Goal: Download file/media

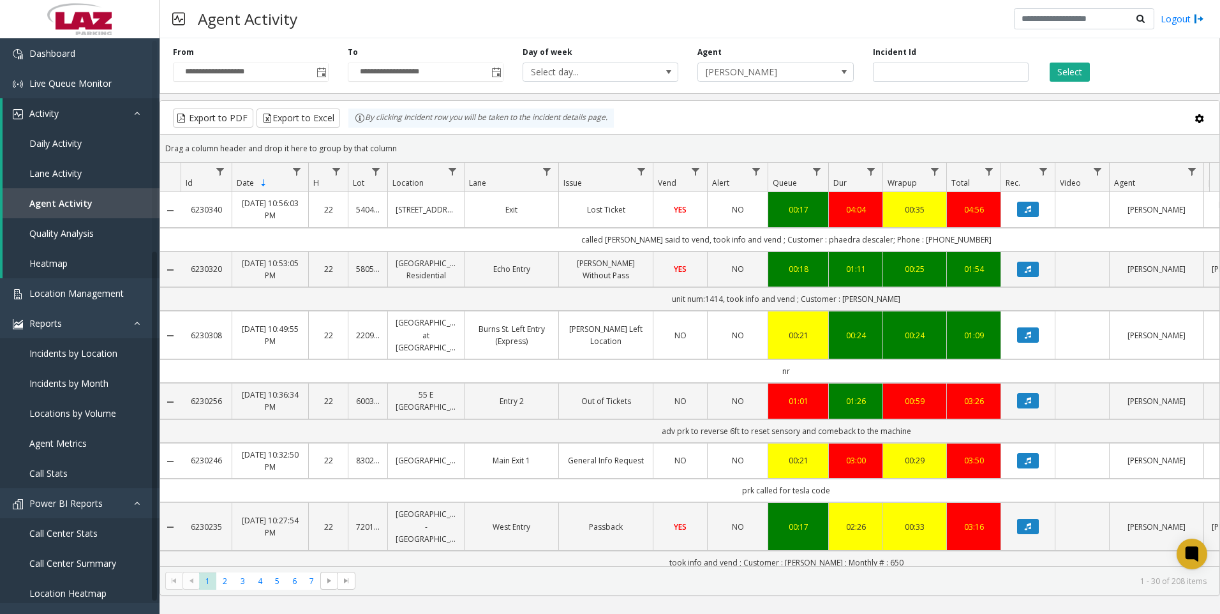
scroll to position [191, 0]
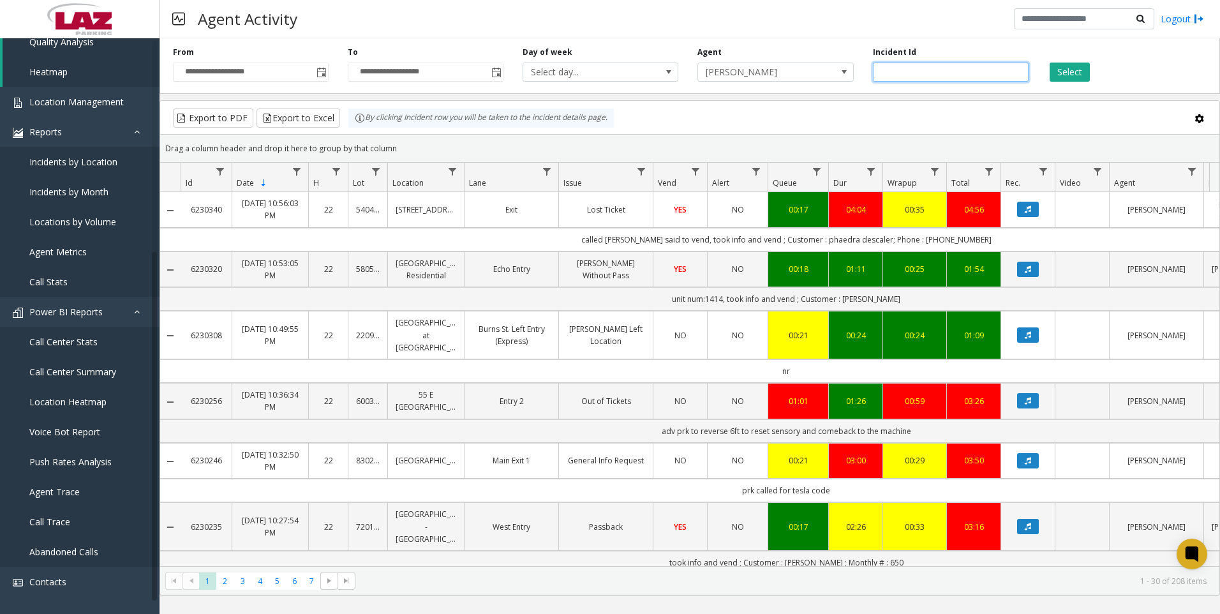
click at [956, 73] on input "number" at bounding box center [951, 72] width 156 height 19
paste input "*******"
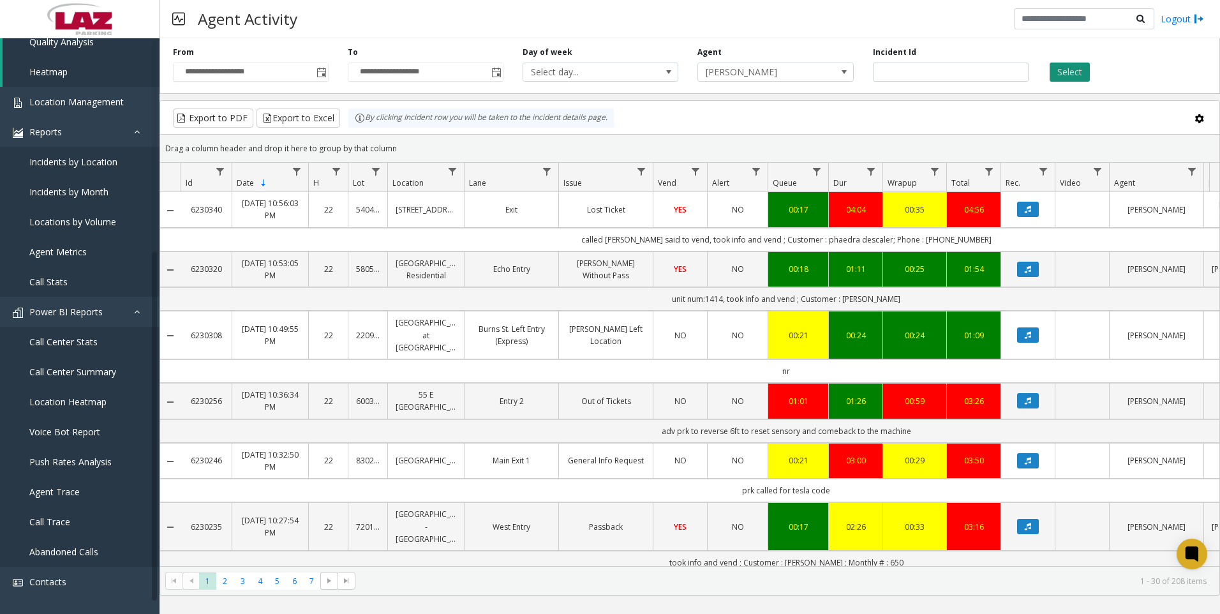
click at [1068, 73] on button "Select" at bounding box center [1070, 72] width 40 height 19
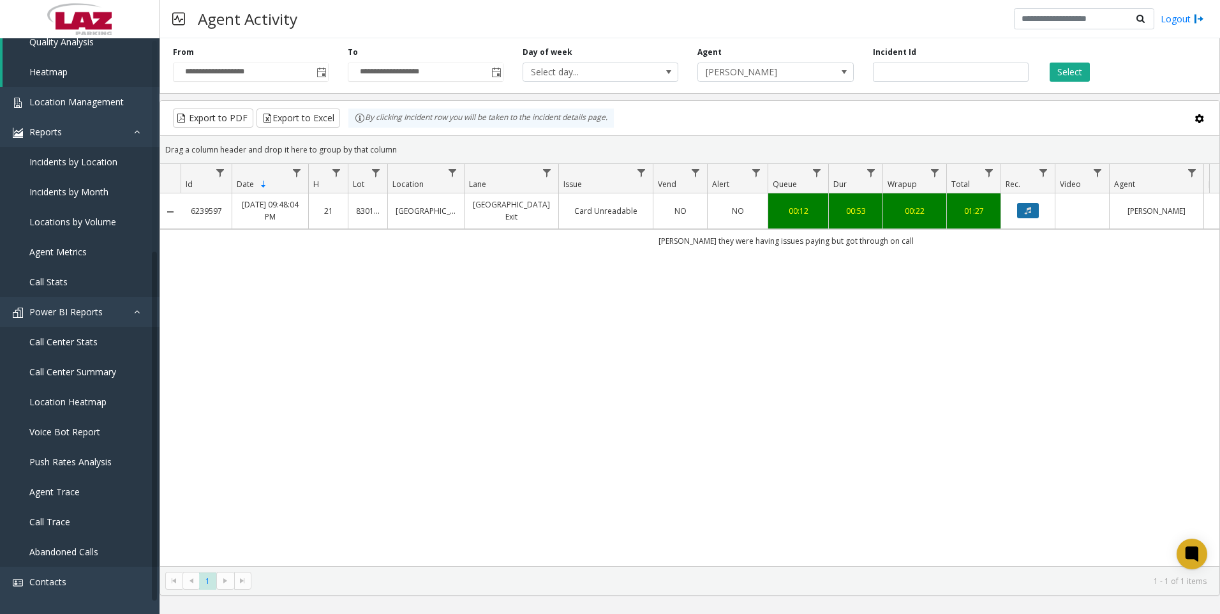
click at [1029, 209] on icon "Data table" at bounding box center [1028, 211] width 6 height 8
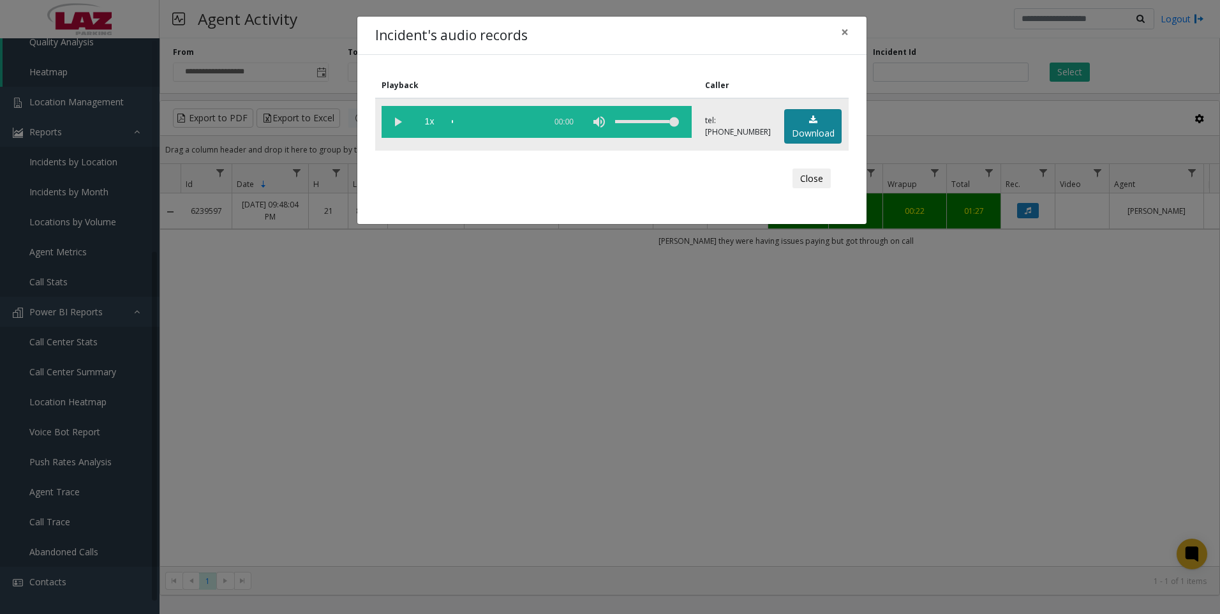
click at [805, 135] on link "Download" at bounding box center [812, 126] width 57 height 35
click at [476, 544] on div "Incident's audio records × Playback Caller 1x 00:58 tel:[PHONE_NUMBER] Download…" at bounding box center [610, 307] width 1220 height 614
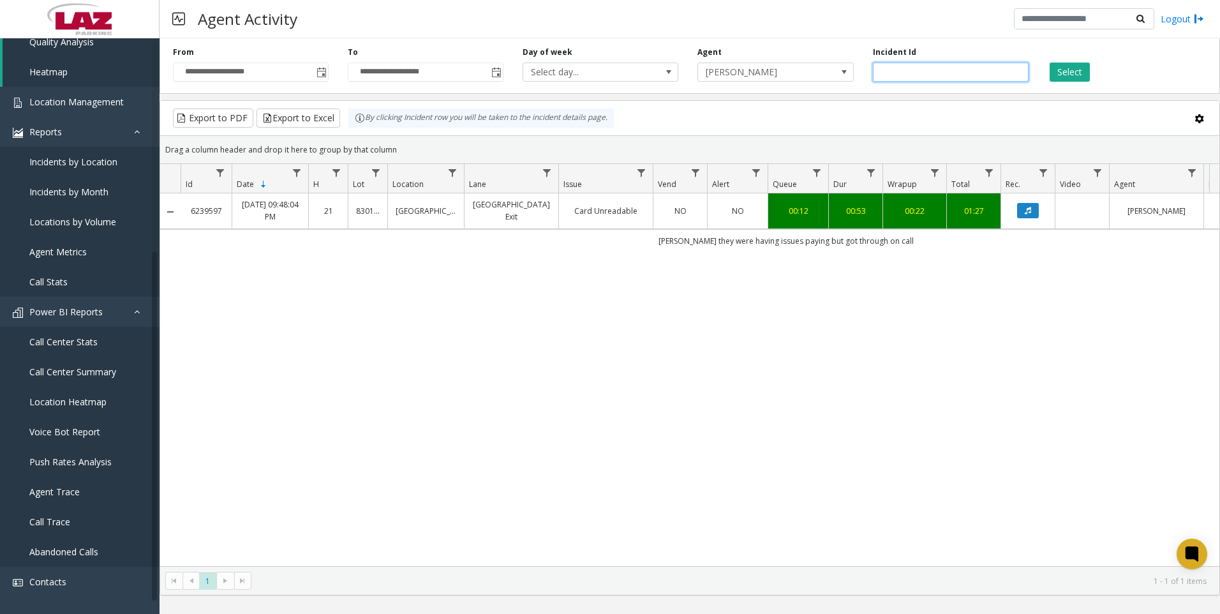
click at [931, 72] on input "*******" at bounding box center [951, 72] width 156 height 19
paste input "number"
click at [1069, 67] on button "Select" at bounding box center [1070, 72] width 40 height 19
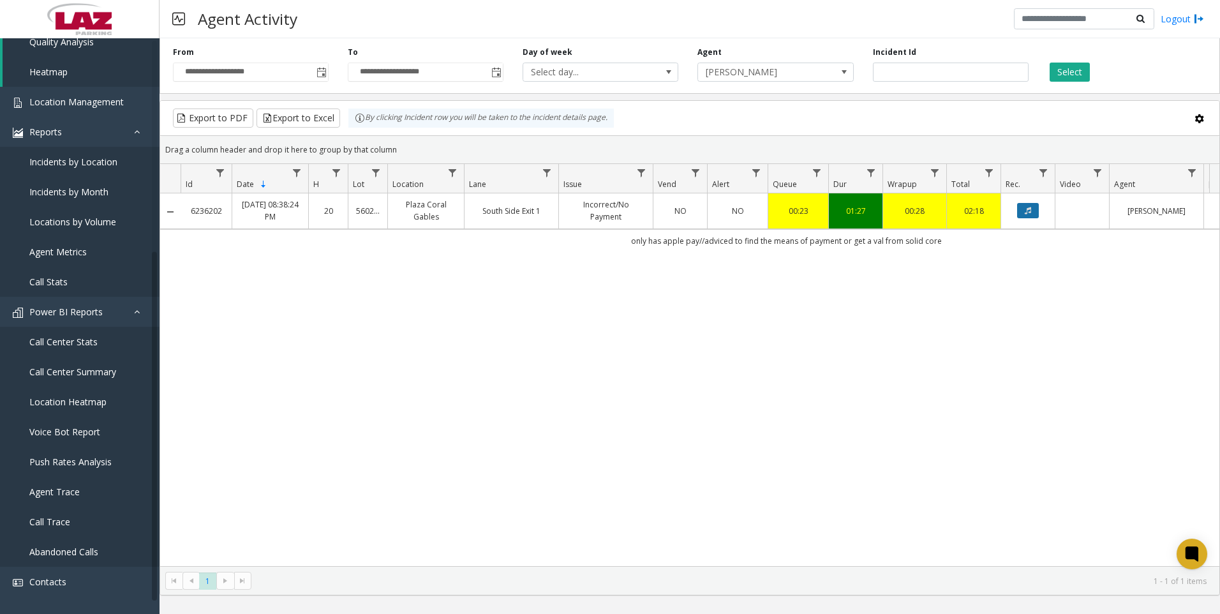
click at [1033, 213] on button "Data table" at bounding box center [1028, 210] width 22 height 15
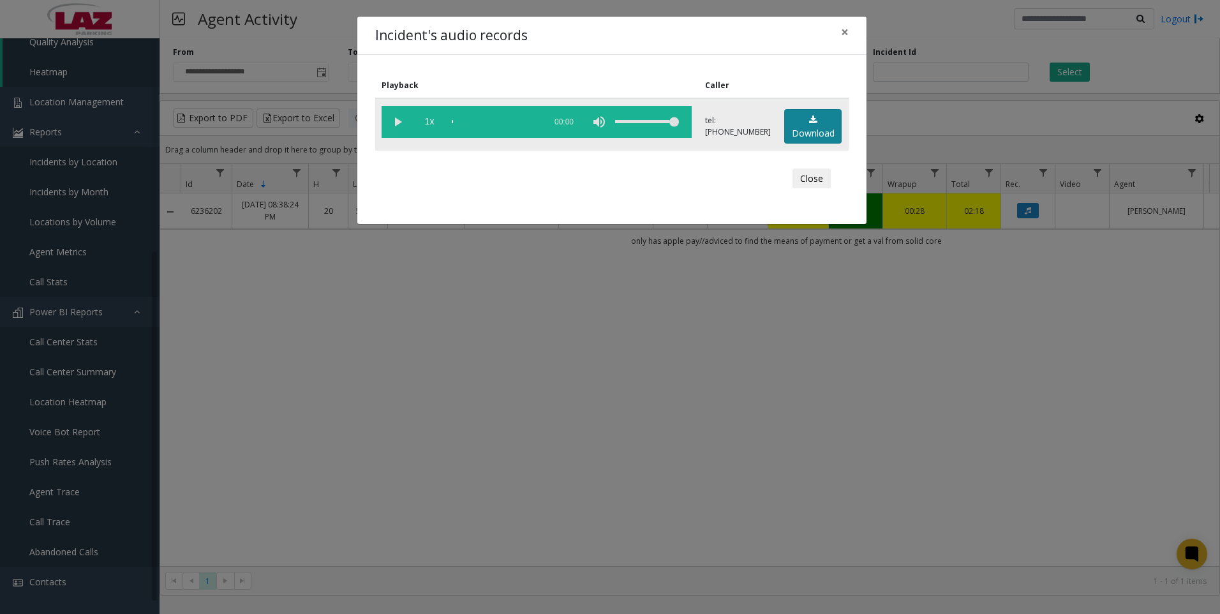
click at [810, 129] on link "Download" at bounding box center [812, 126] width 57 height 35
click at [946, 519] on div "Incident's audio records × Playback Caller 1x 01:30 tel:[PHONE_NUMBER] Download…" at bounding box center [610, 307] width 1220 height 614
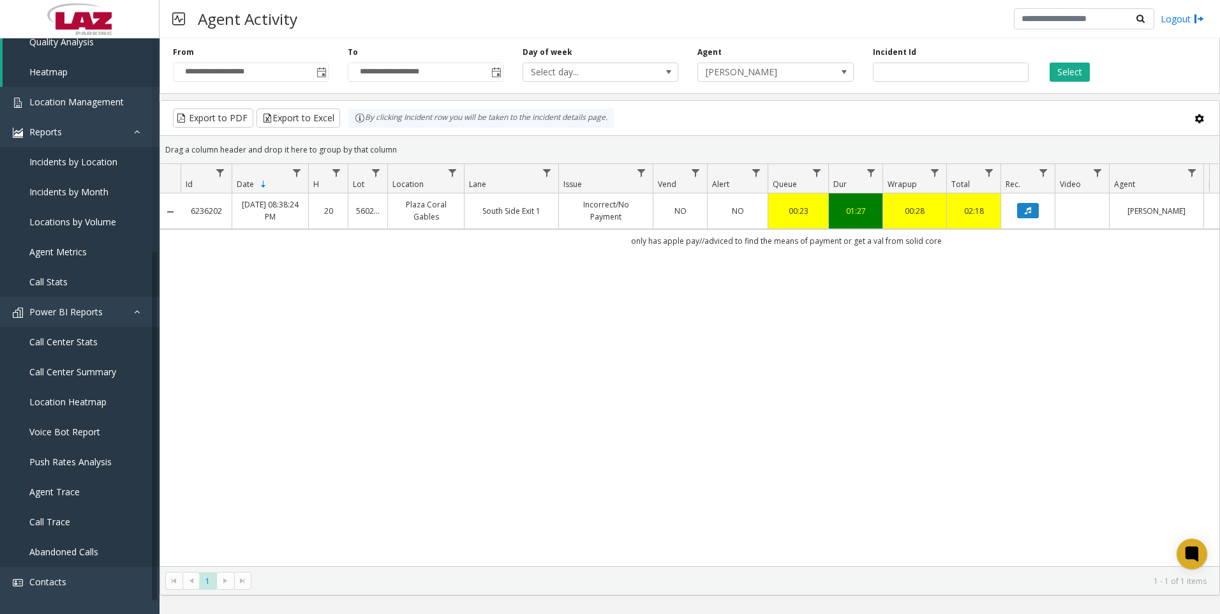
click at [972, 553] on div "6236202 [DATE] 08:38:24 PM 20 [GEOGRAPHIC_DATA] Exit 1 Incorrect/No Payment NO …" at bounding box center [689, 379] width 1059 height 373
click at [925, 64] on input "*******" at bounding box center [951, 72] width 156 height 19
paste input "number"
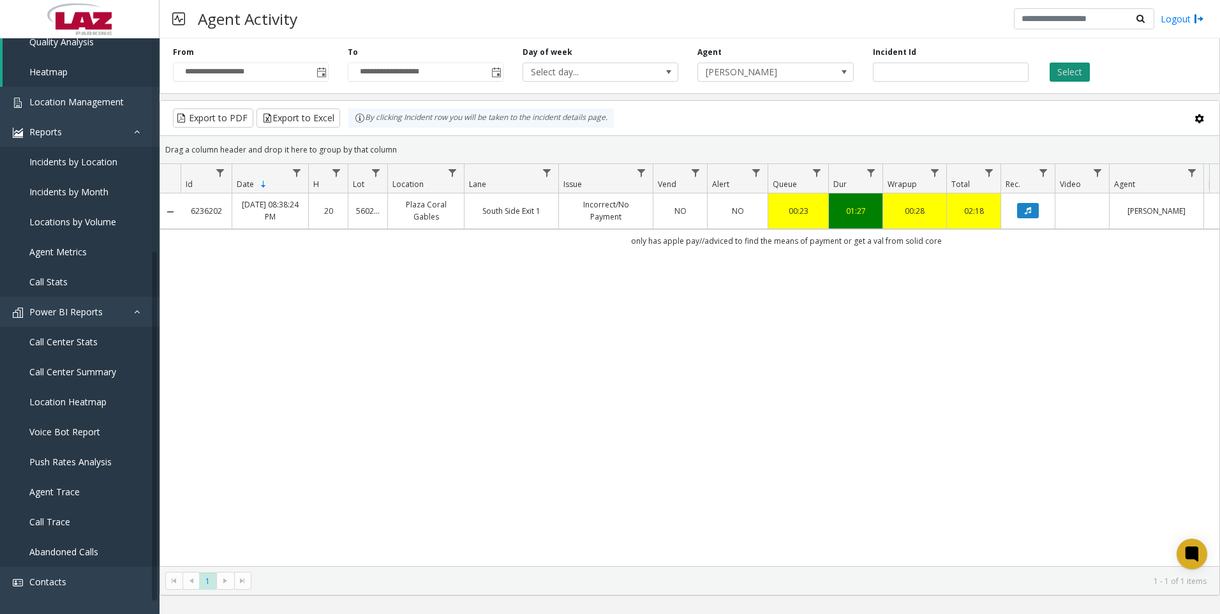
click at [1063, 77] on button "Select" at bounding box center [1070, 72] width 40 height 19
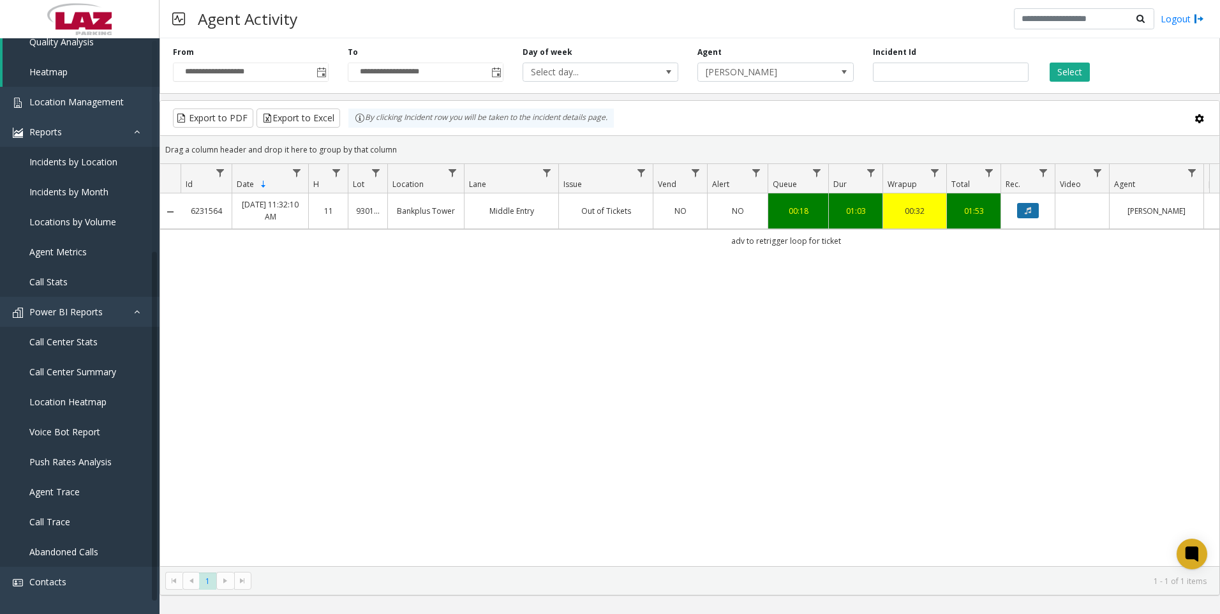
click at [1032, 215] on button "Data table" at bounding box center [1028, 210] width 22 height 15
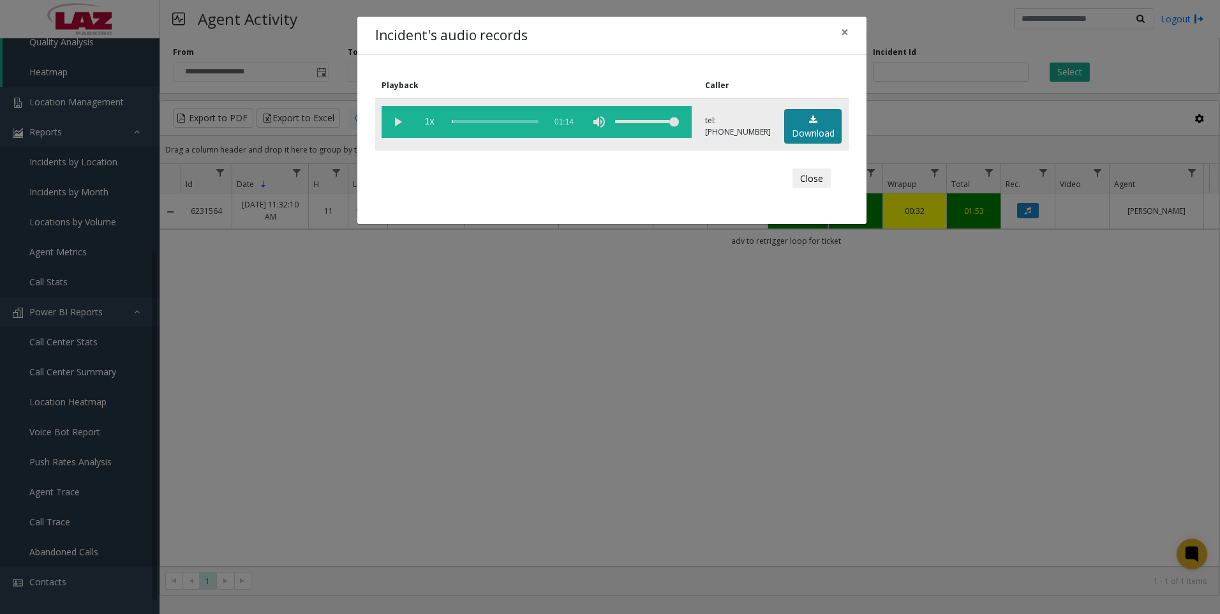
click at [812, 130] on link "Download" at bounding box center [812, 126] width 57 height 35
click at [1158, 417] on div "Incident's audio records × Playback Caller 1x 01:14 tel:[PHONE_NUMBER] Download…" at bounding box center [610, 307] width 1220 height 614
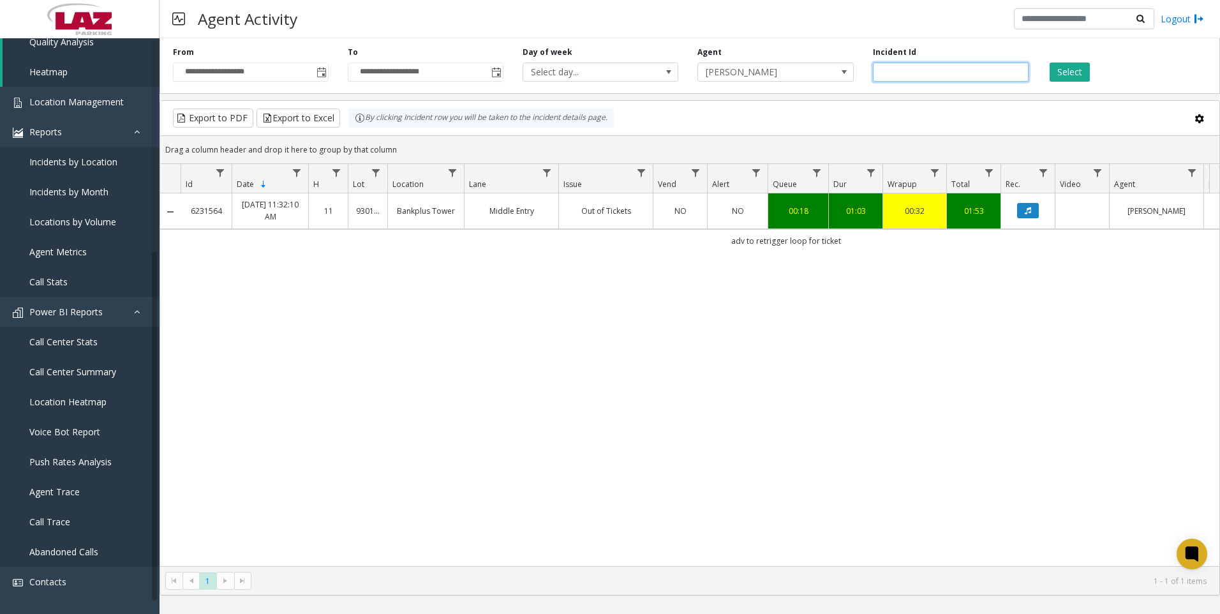
click at [918, 71] on input "*******" at bounding box center [951, 72] width 156 height 19
paste input "number"
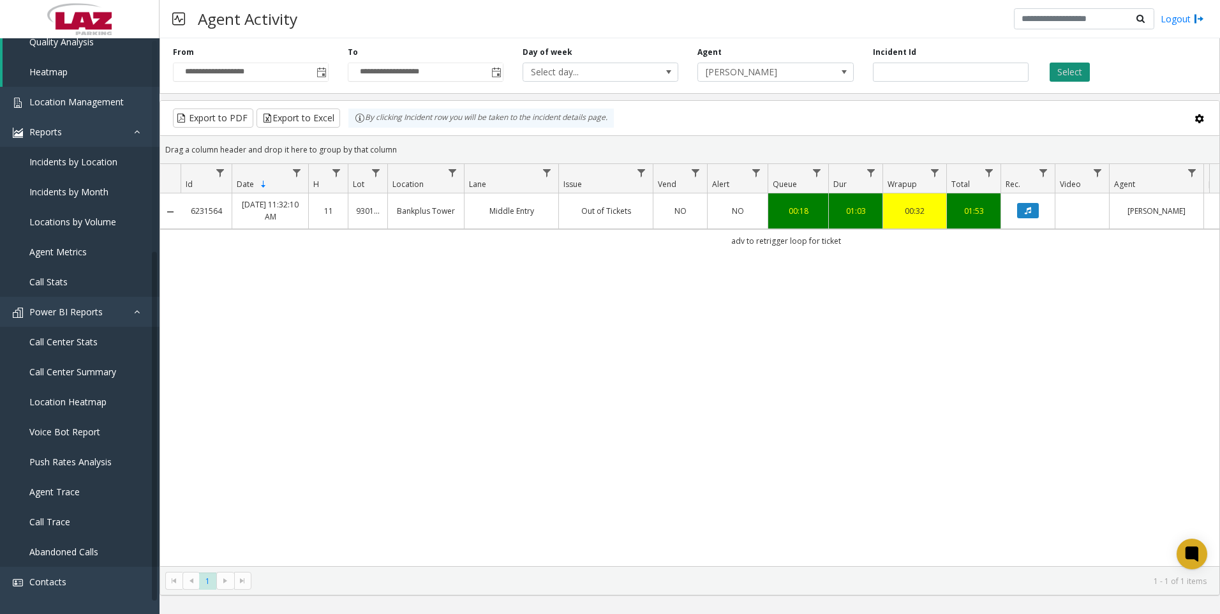
click at [1068, 74] on button "Select" at bounding box center [1070, 72] width 40 height 19
click at [1021, 214] on button "Data table" at bounding box center [1028, 210] width 22 height 15
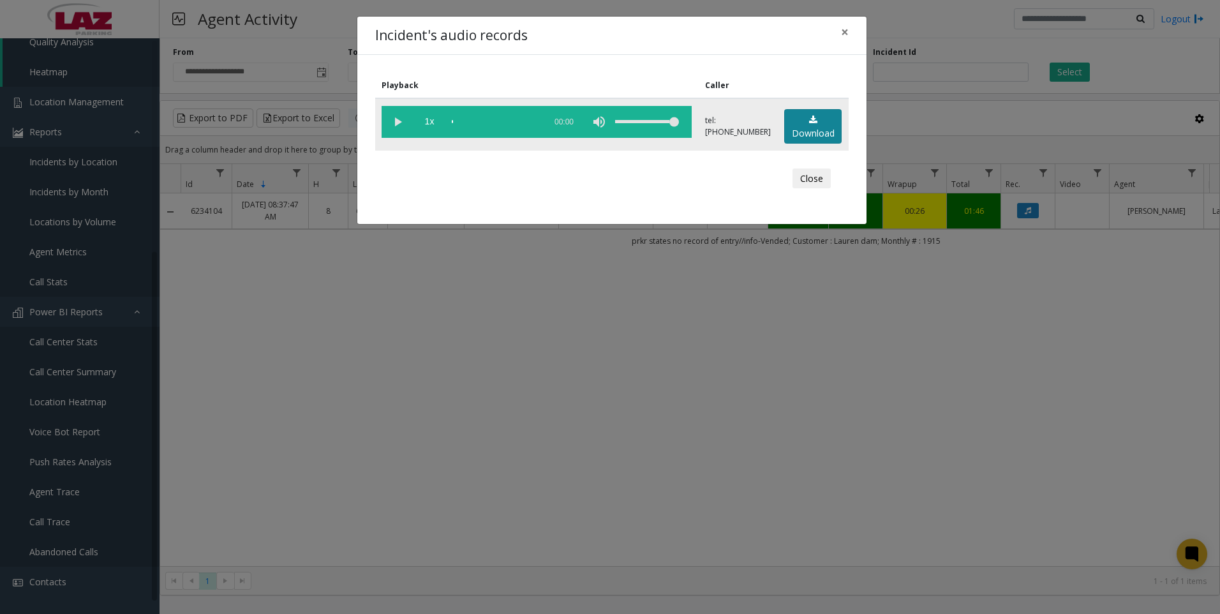
click at [810, 128] on link "Download" at bounding box center [812, 126] width 57 height 35
click at [941, 454] on div "Incident's audio records × Playback Caller 1x 01:09 tel:[PHONE_NUMBER] Download…" at bounding box center [610, 307] width 1220 height 614
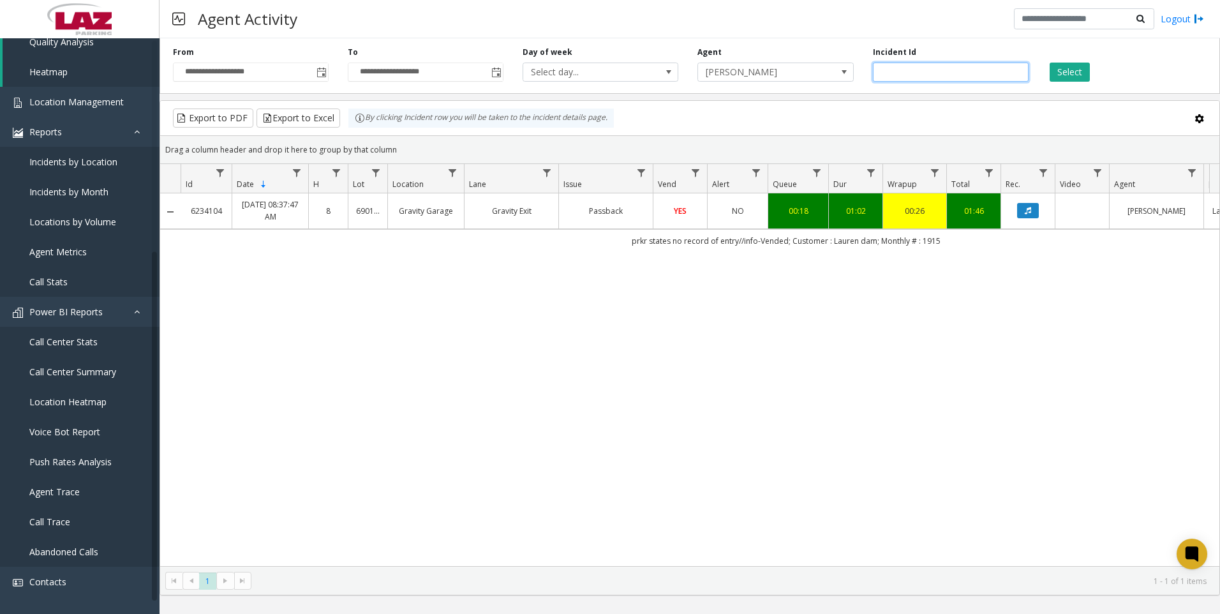
click at [919, 71] on input "*******" at bounding box center [951, 72] width 156 height 19
paste input "number"
click at [1082, 72] on button "Select" at bounding box center [1070, 72] width 40 height 19
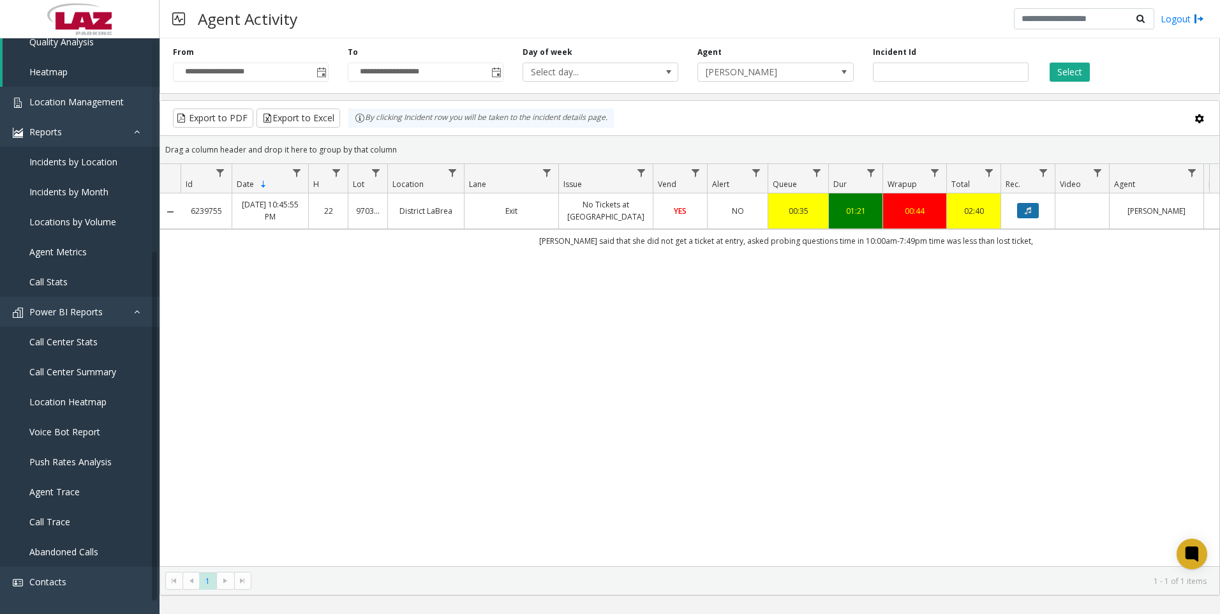
click at [1031, 209] on icon "Data table" at bounding box center [1028, 211] width 6 height 8
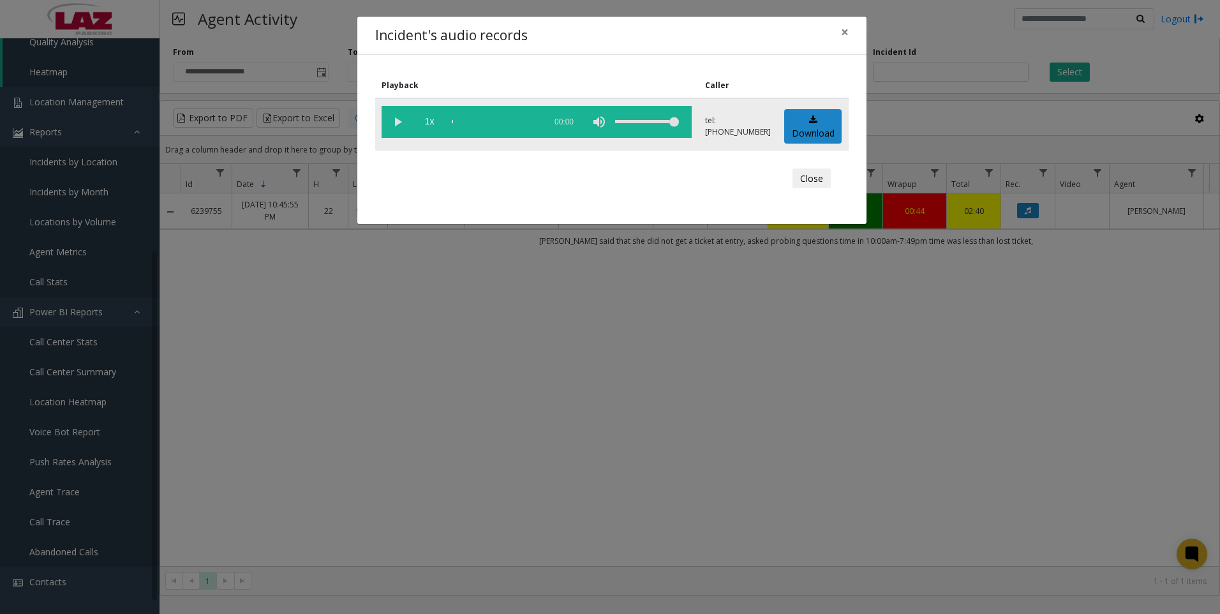
click at [817, 144] on td "Download" at bounding box center [813, 124] width 71 height 52
click at [817, 135] on link "Download" at bounding box center [812, 126] width 57 height 35
click at [1050, 504] on div "Incident's audio records × Playback Caller 1x 01:43 tel:[PHONE_NUMBER] Download…" at bounding box center [610, 307] width 1220 height 614
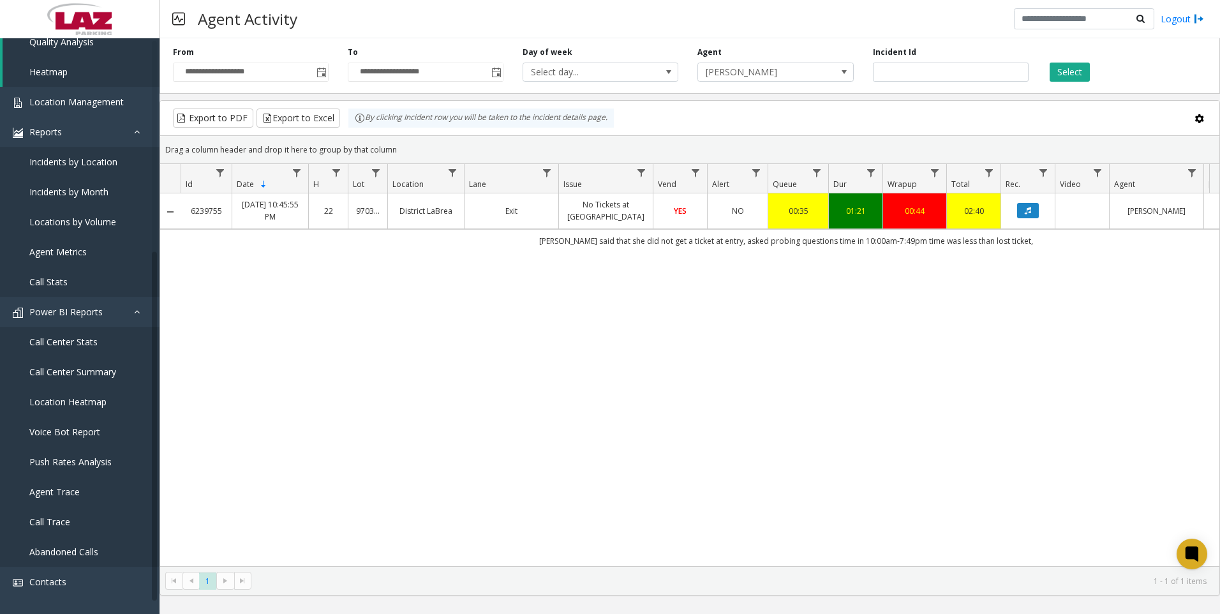
click at [345, 397] on div "6239755 [DATE] 10:45:55 PM 22 970361 District LaBrea Exit No Tickets at Entranc…" at bounding box center [689, 379] width 1059 height 373
click at [957, 71] on input "*******" at bounding box center [951, 72] width 156 height 19
paste input "number"
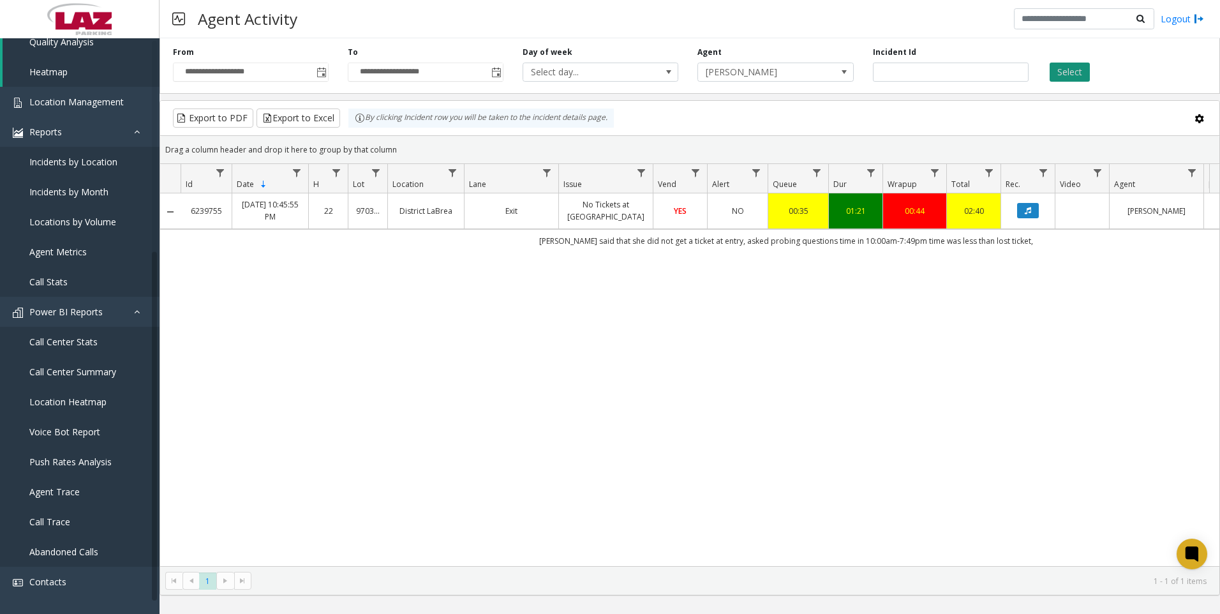
click at [1077, 78] on button "Select" at bounding box center [1070, 72] width 40 height 19
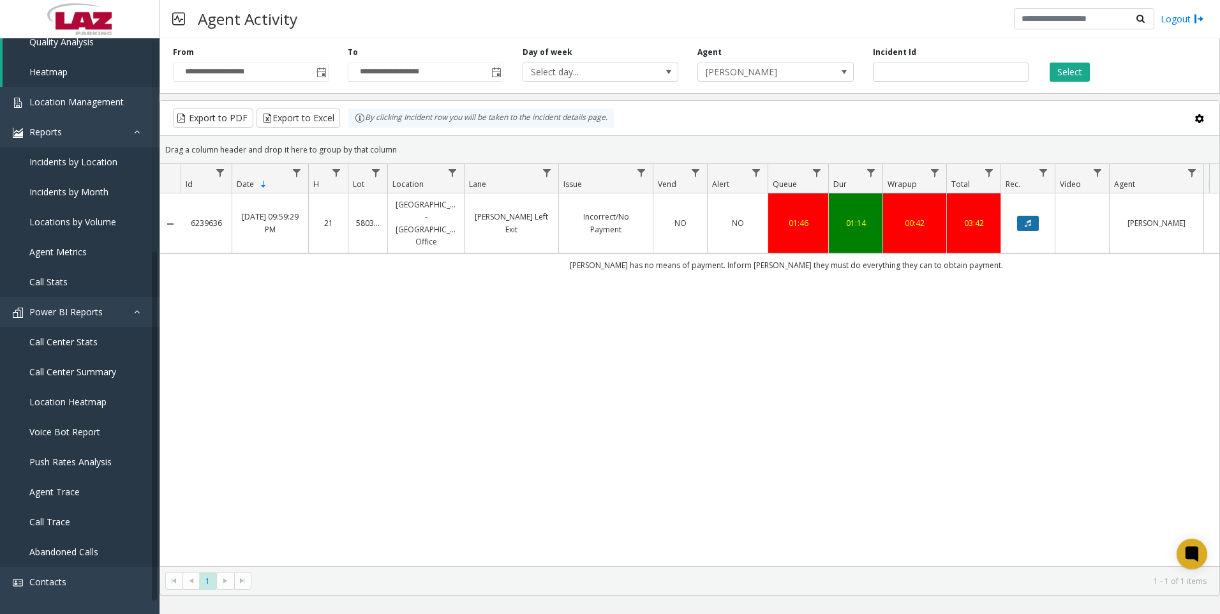
click at [1031, 220] on icon "Data table" at bounding box center [1028, 224] width 6 height 8
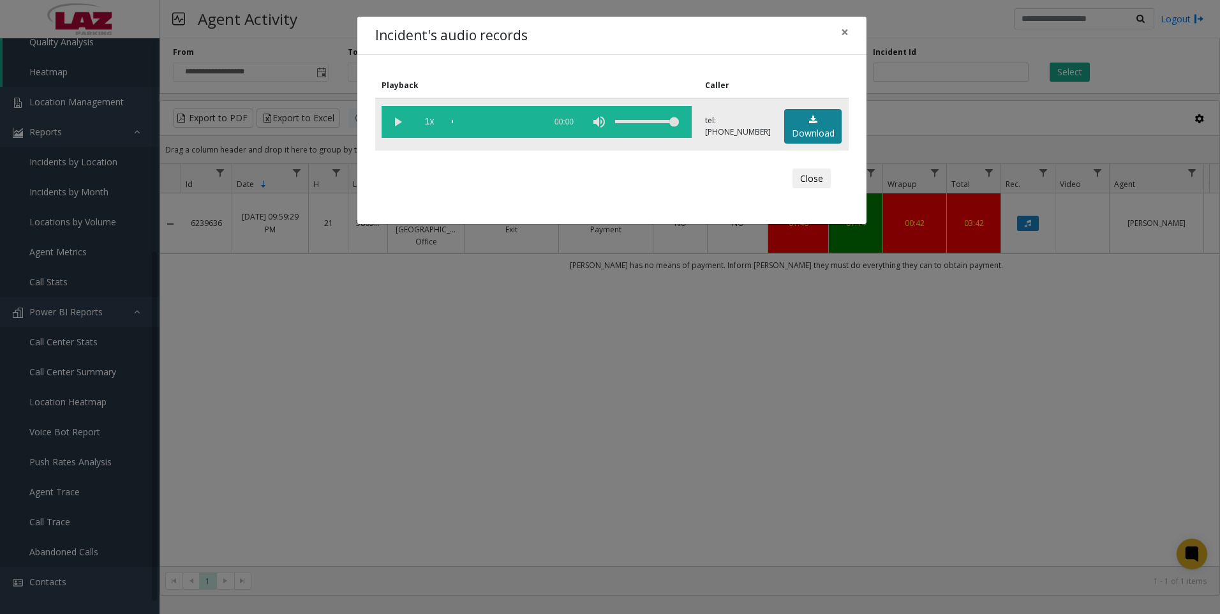
click at [806, 127] on link "Download" at bounding box center [812, 126] width 57 height 35
drag, startPoint x: 1111, startPoint y: 318, endPoint x: 950, endPoint y: 317, distance: 160.8
click at [1111, 318] on div "Incident's audio records × Playback Caller 1x 01:16 tel:[PHONE_NUMBER] Download…" at bounding box center [610, 307] width 1220 height 614
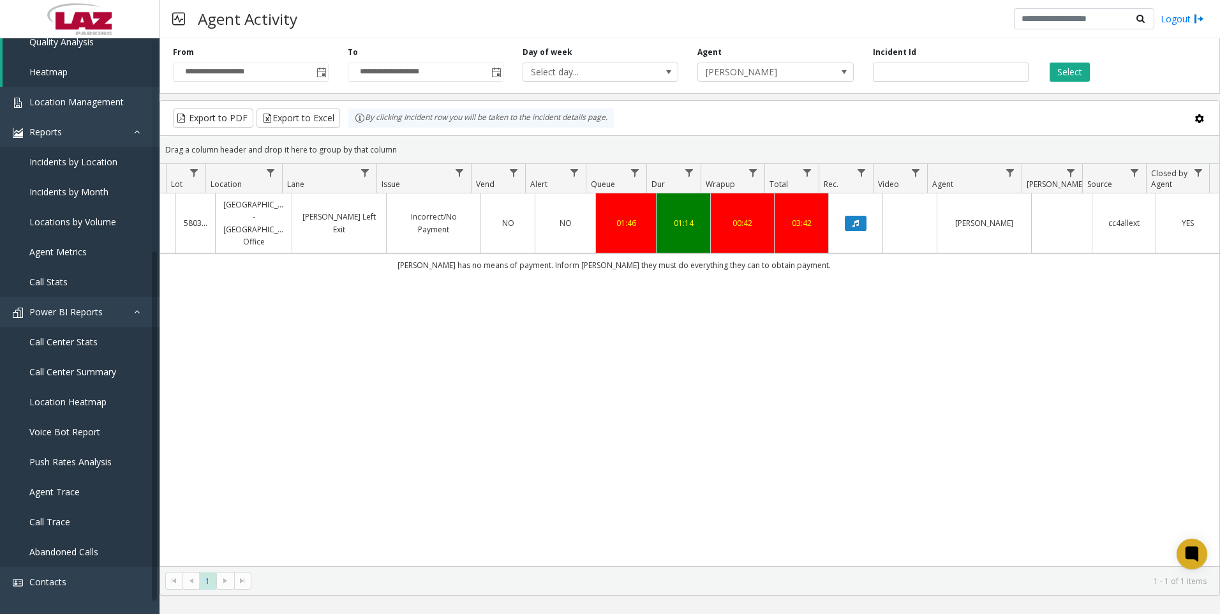
scroll to position [0, 93]
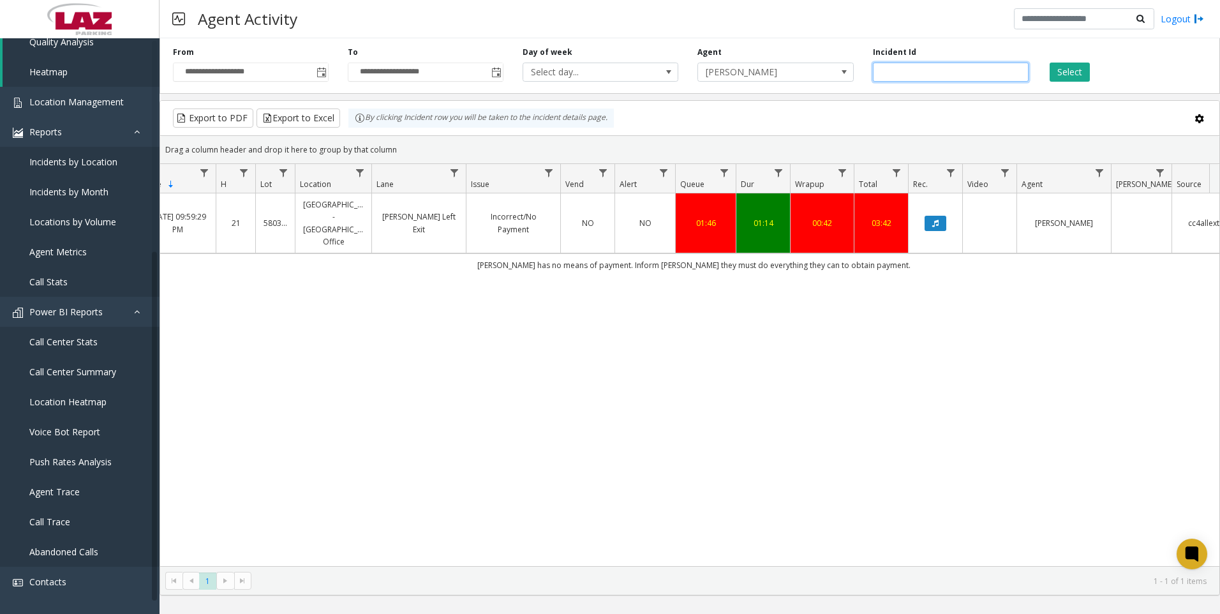
click at [923, 77] on input "*******" at bounding box center [951, 72] width 156 height 19
paste input "number"
click at [1065, 71] on button "Select" at bounding box center [1070, 72] width 40 height 19
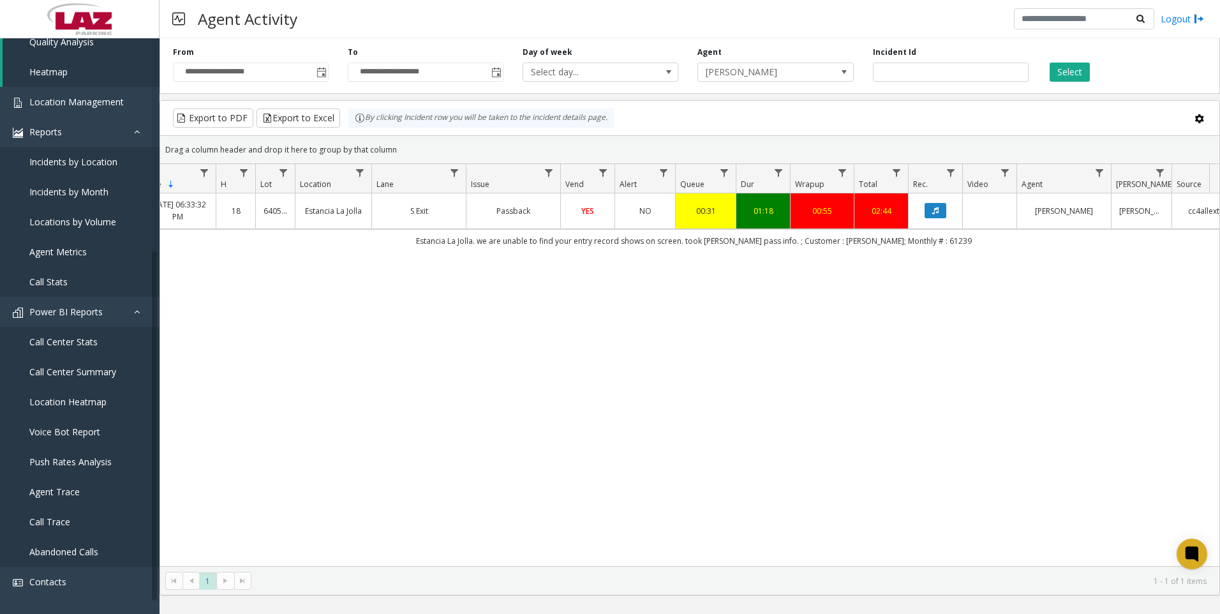
drag, startPoint x: 271, startPoint y: 555, endPoint x: 170, endPoint y: 562, distance: 100.5
click at [170, 562] on div "6229381 [DATE] 06:33:32 PM 18 640597 [GEOGRAPHIC_DATA] S Exit Passback YES NO 0…" at bounding box center [689, 379] width 1059 height 373
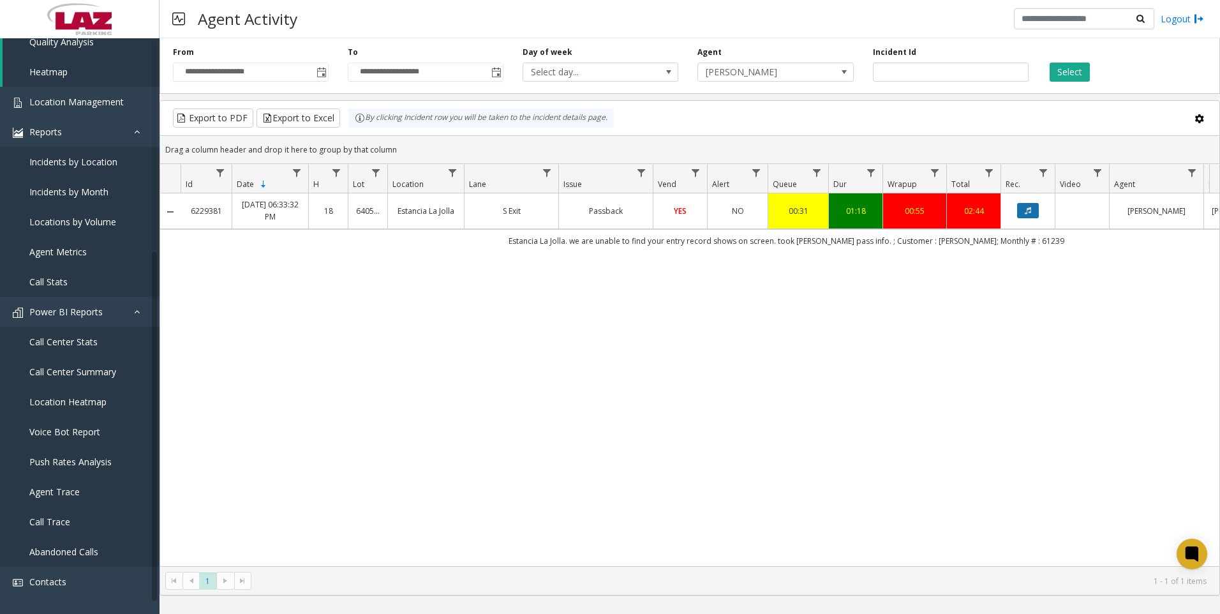
click at [1034, 209] on button "Data table" at bounding box center [1028, 210] width 22 height 15
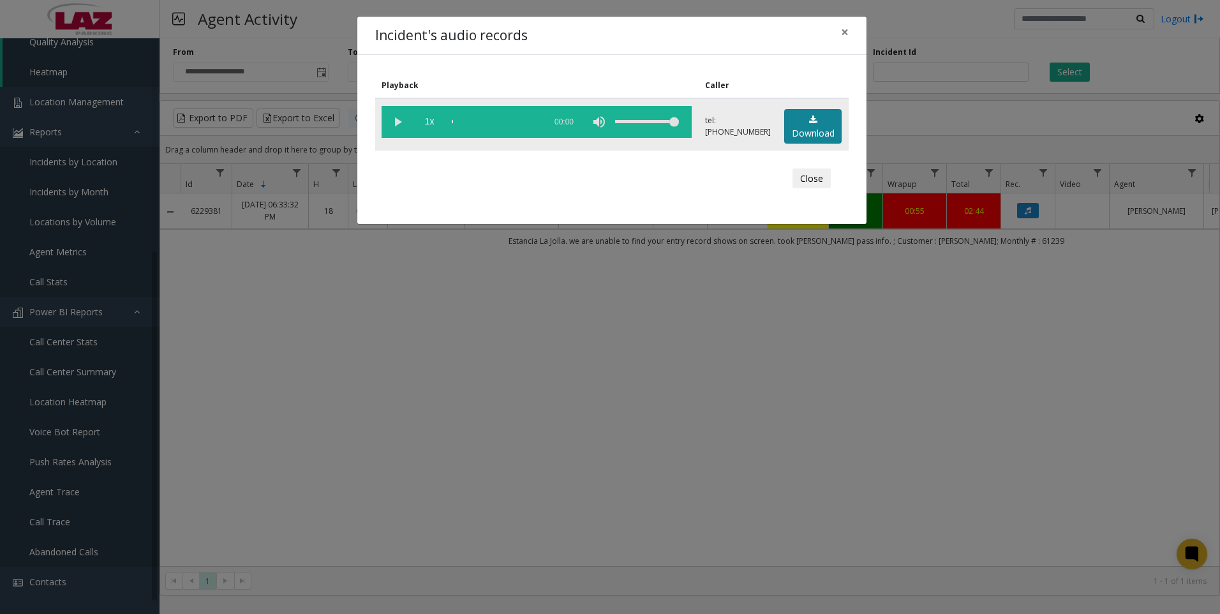
click at [809, 128] on link "Download" at bounding box center [812, 126] width 57 height 35
click at [951, 458] on div "Incident's audio records × Playback Caller 1x 01:40 tel:[PHONE_NUMBER] Download…" at bounding box center [610, 307] width 1220 height 614
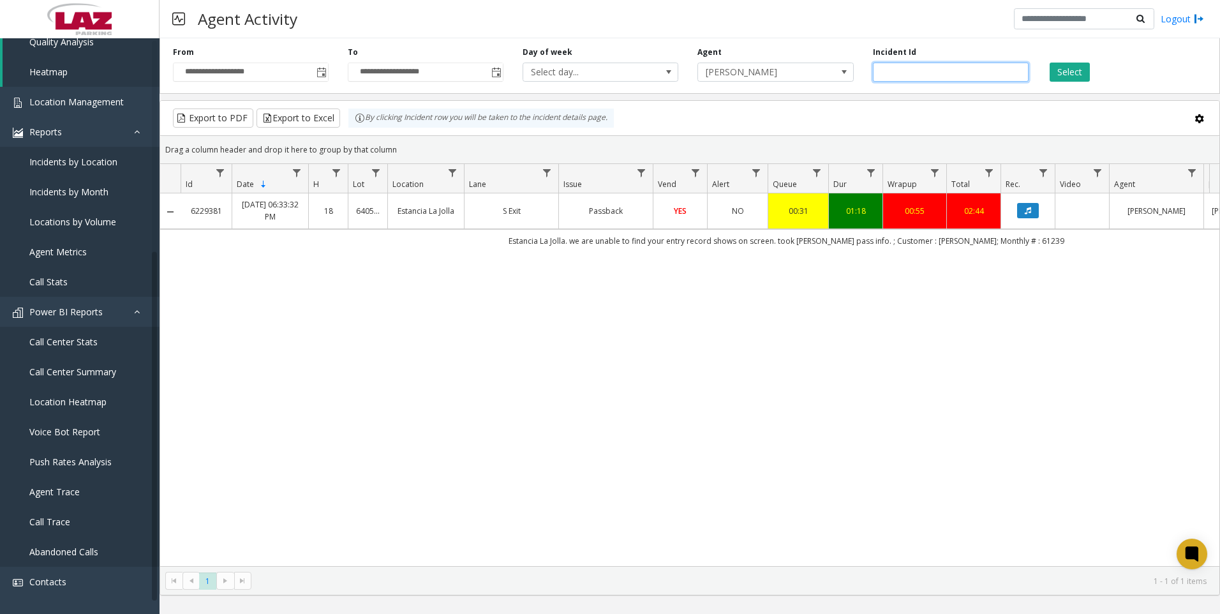
click at [988, 76] on input "*******" at bounding box center [951, 72] width 156 height 19
paste input "number"
type input "*******"
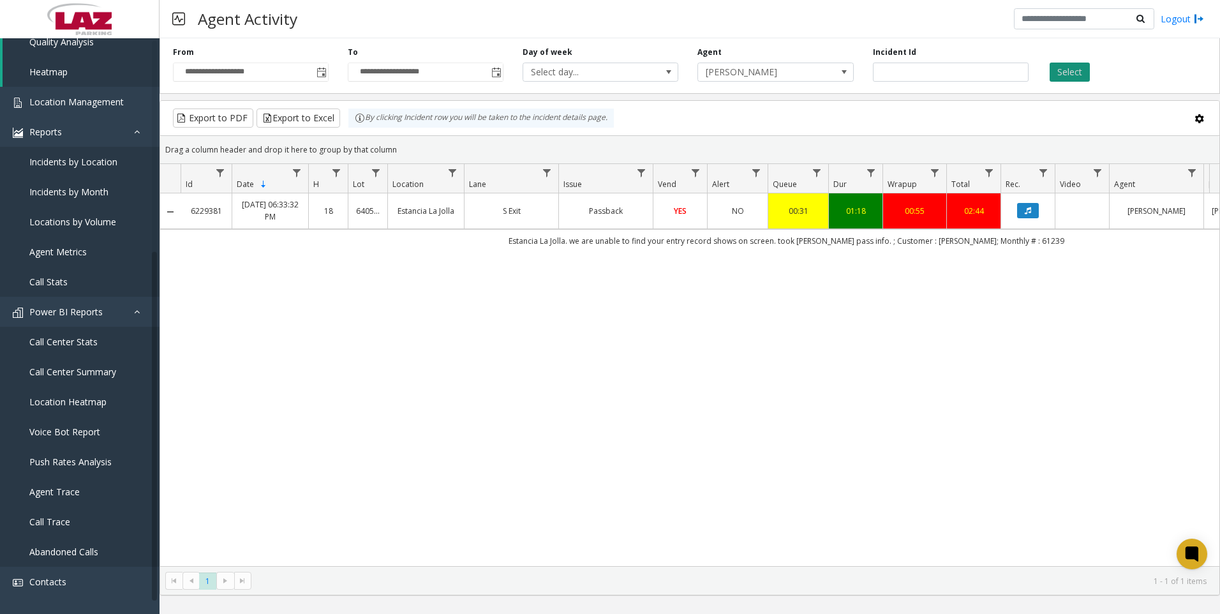
click at [1056, 71] on button "Select" at bounding box center [1070, 72] width 40 height 19
click at [1029, 217] on button "Data table" at bounding box center [1028, 210] width 22 height 15
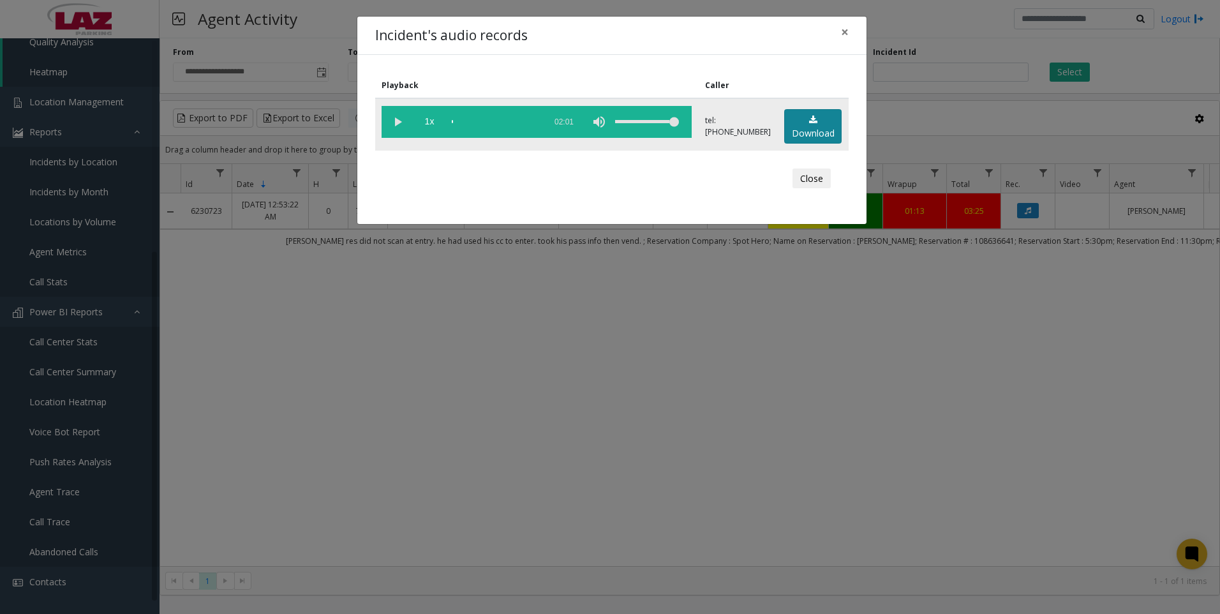
click at [822, 128] on link "Download" at bounding box center [812, 126] width 57 height 35
click at [953, 470] on div "Incident's audio records × Playback Caller 1x 02:01 tel:[PHONE_NUMBER] Download…" at bounding box center [610, 307] width 1220 height 614
